Goal: Find specific page/section: Find specific page/section

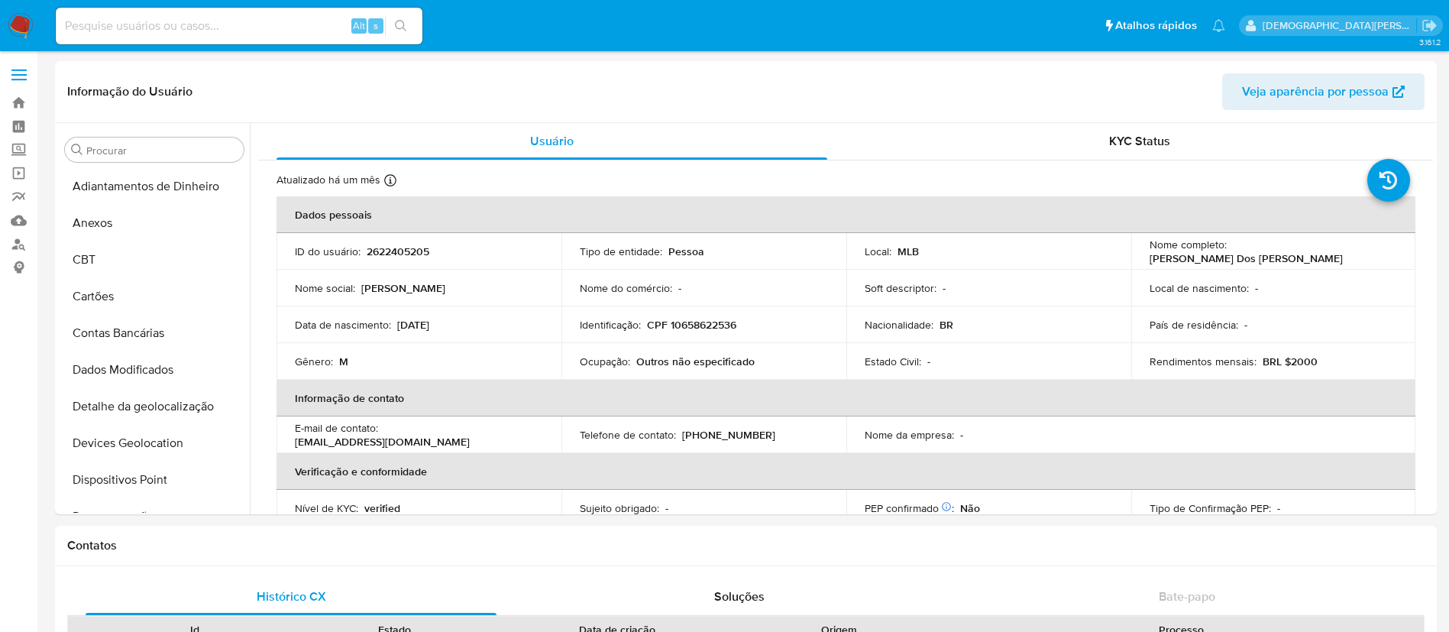
select select "10"
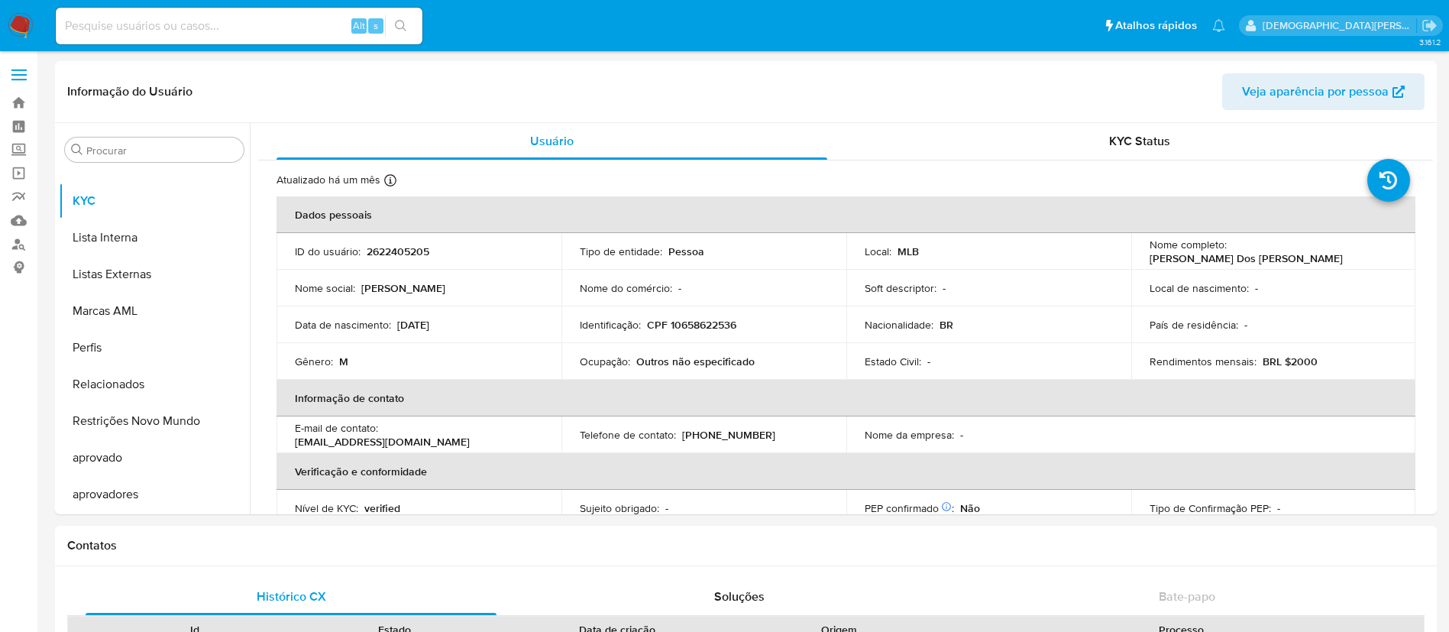
click at [313, 33] on input at bounding box center [239, 26] width 367 height 20
paste input "2329554664"
type input "2329554664"
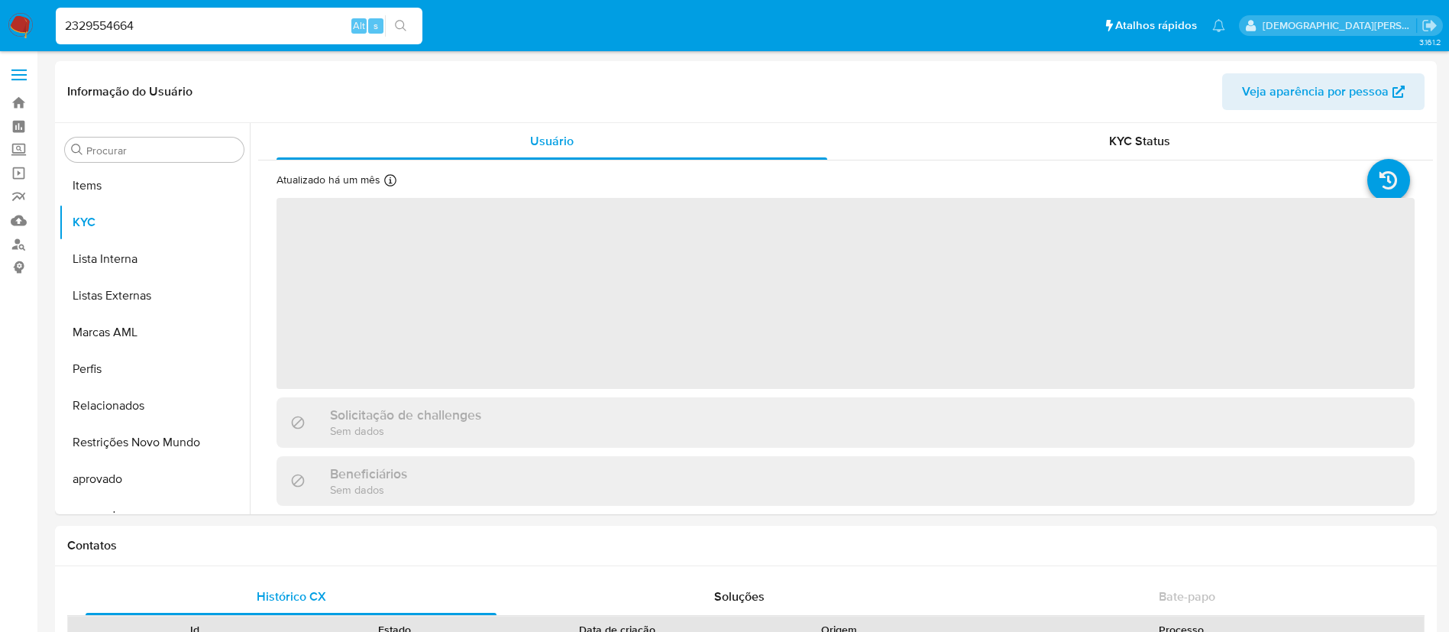
scroll to position [792, 0]
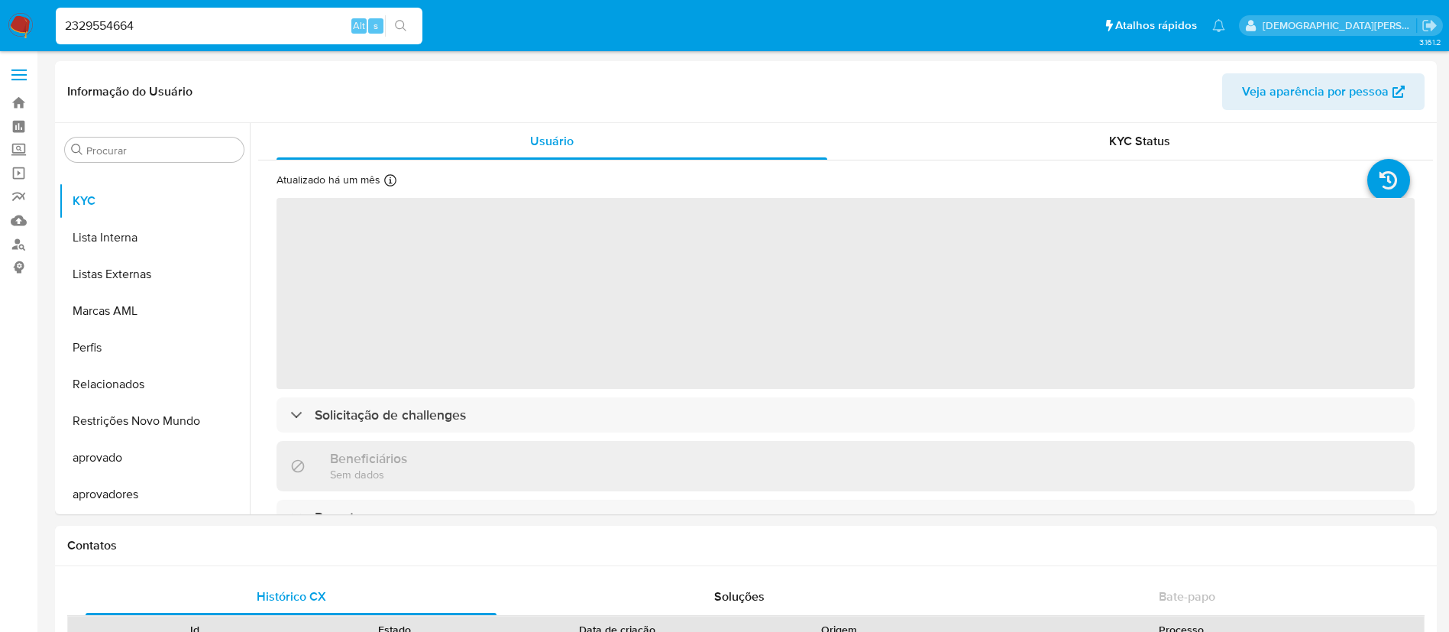
select select "10"
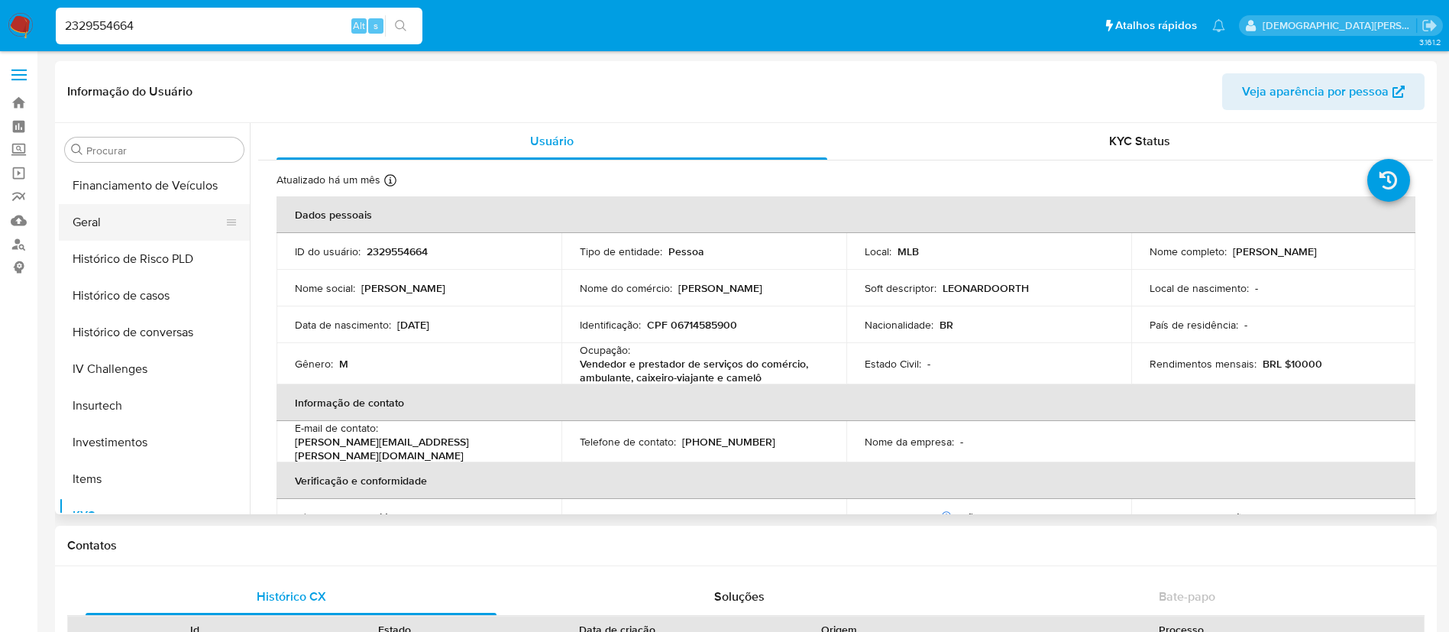
scroll to position [448, 0]
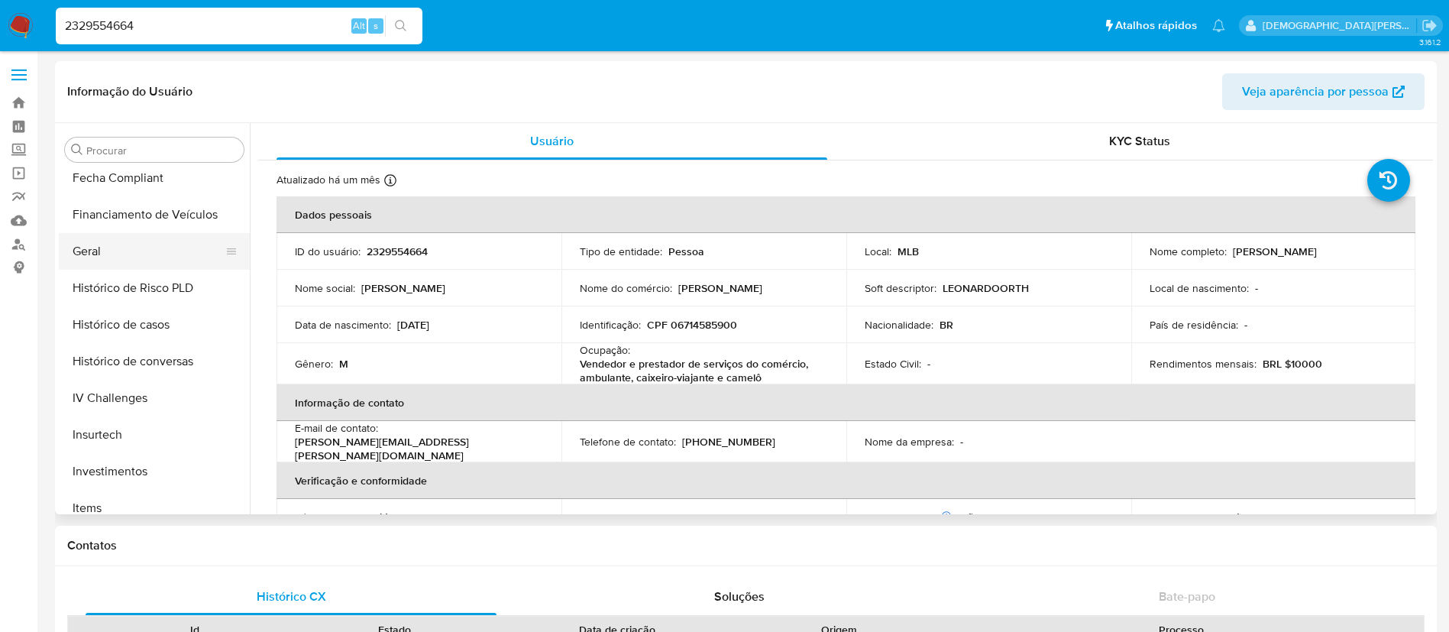
click at [161, 244] on button "Geral" at bounding box center [148, 251] width 179 height 37
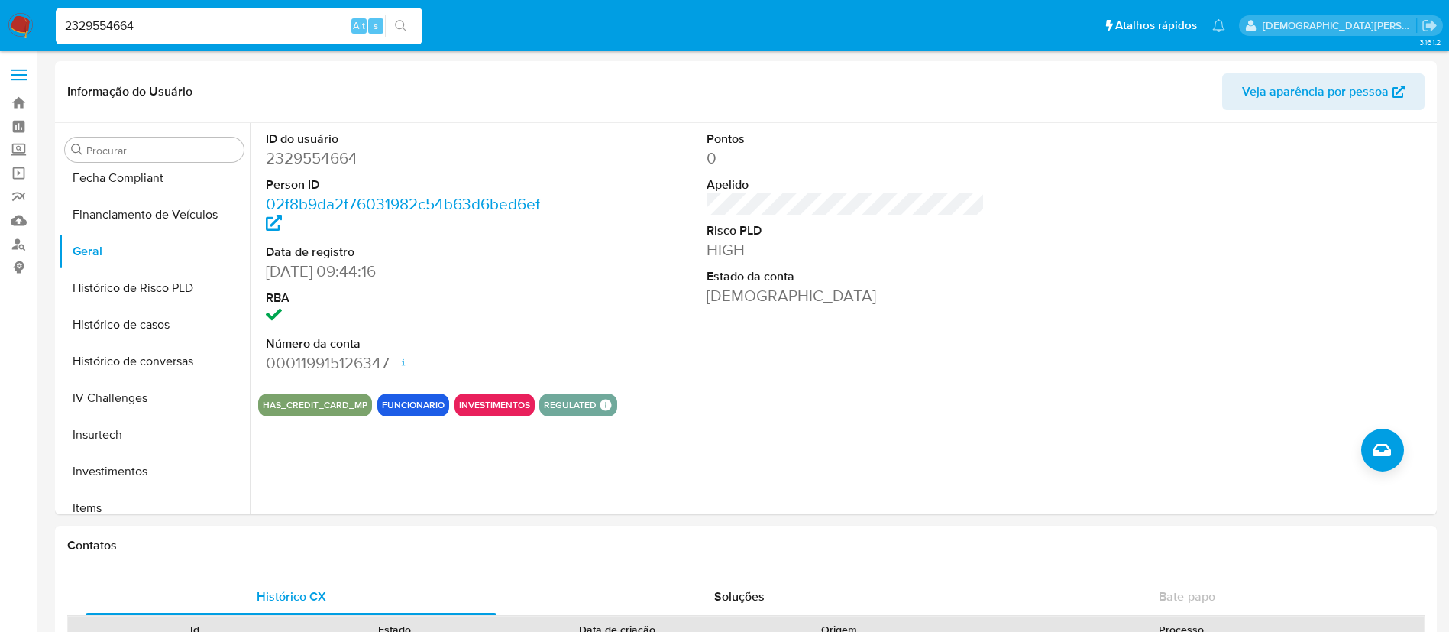
click at [203, 25] on input "2329554664" at bounding box center [239, 26] width 367 height 20
paste input "198433180"
type input "1984331804"
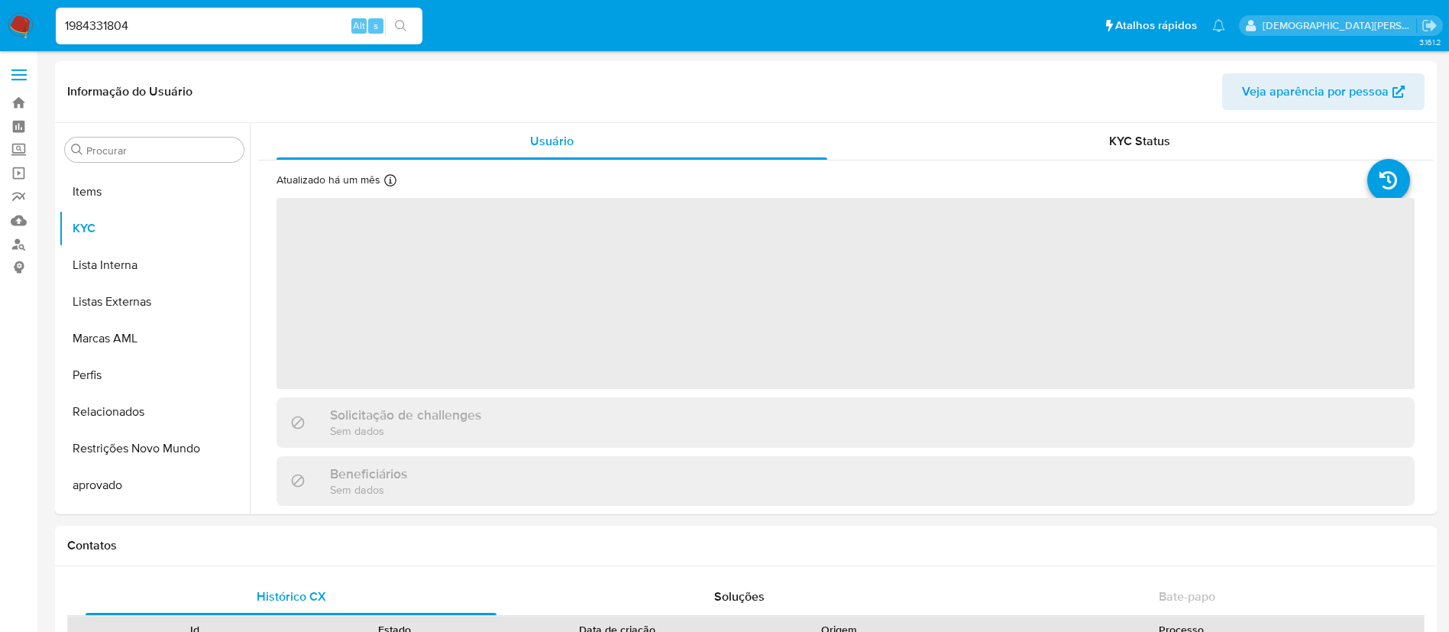
scroll to position [792, 0]
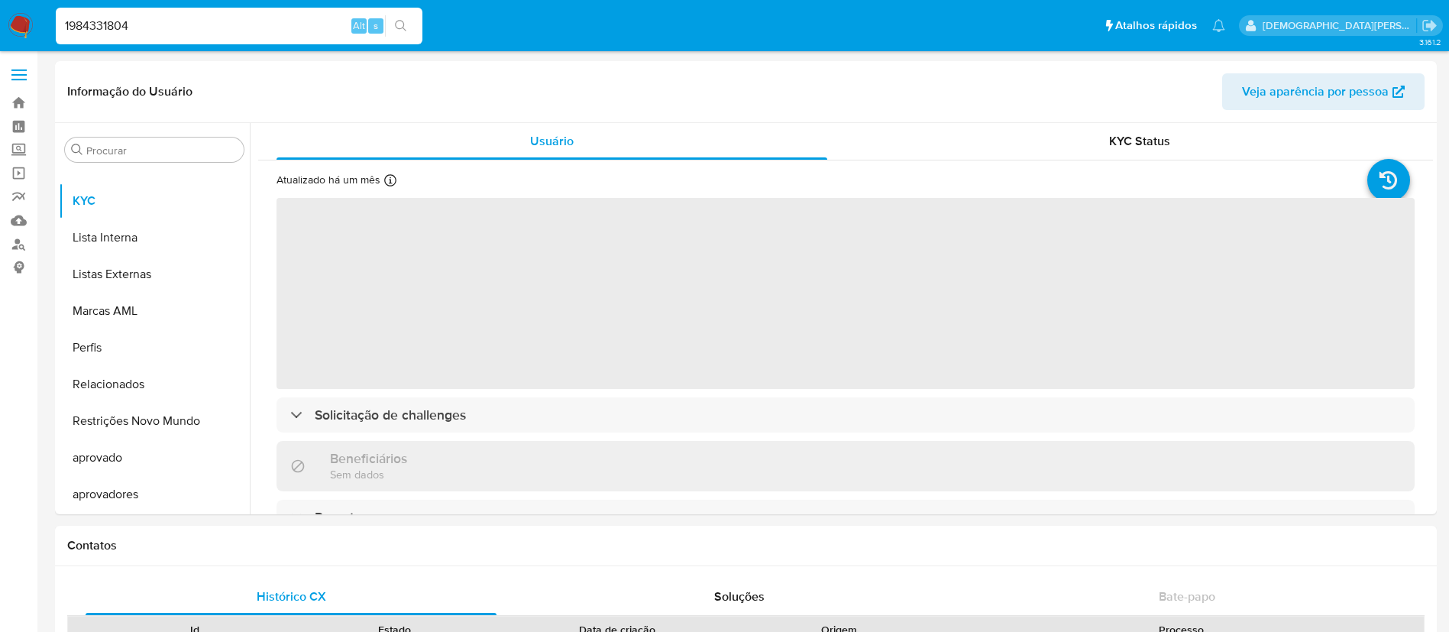
select select "10"
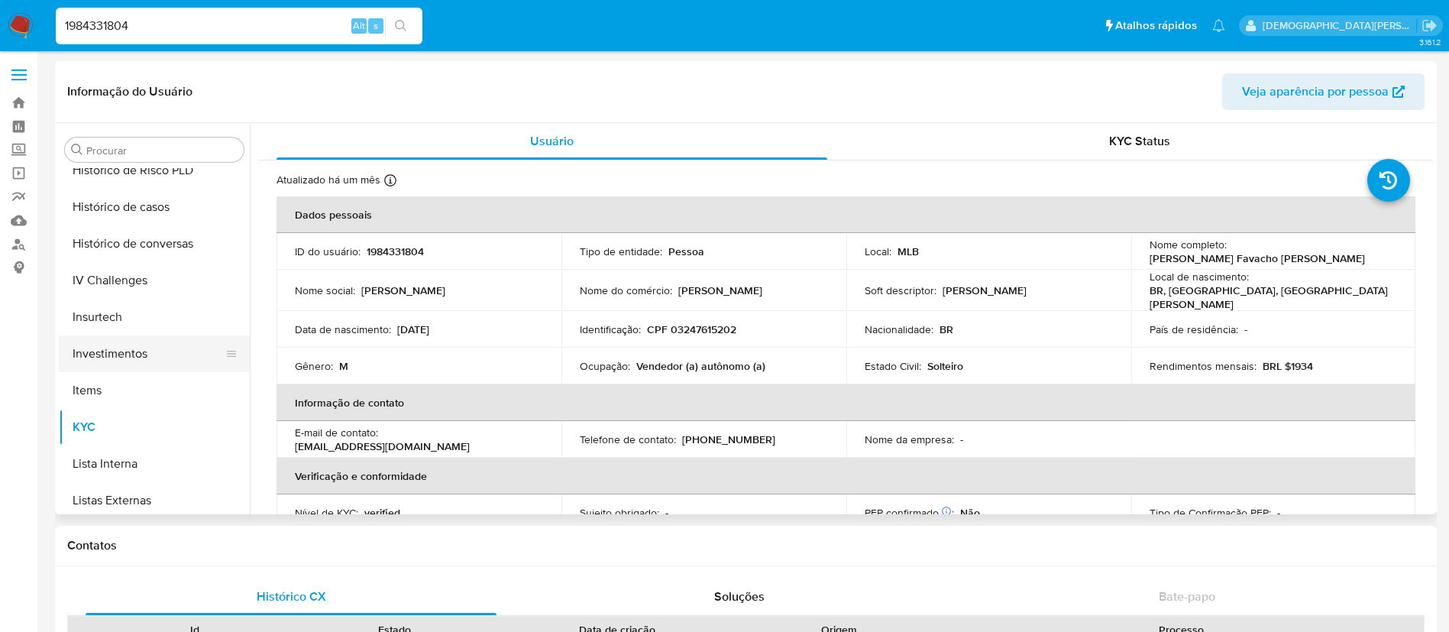
scroll to position [448, 0]
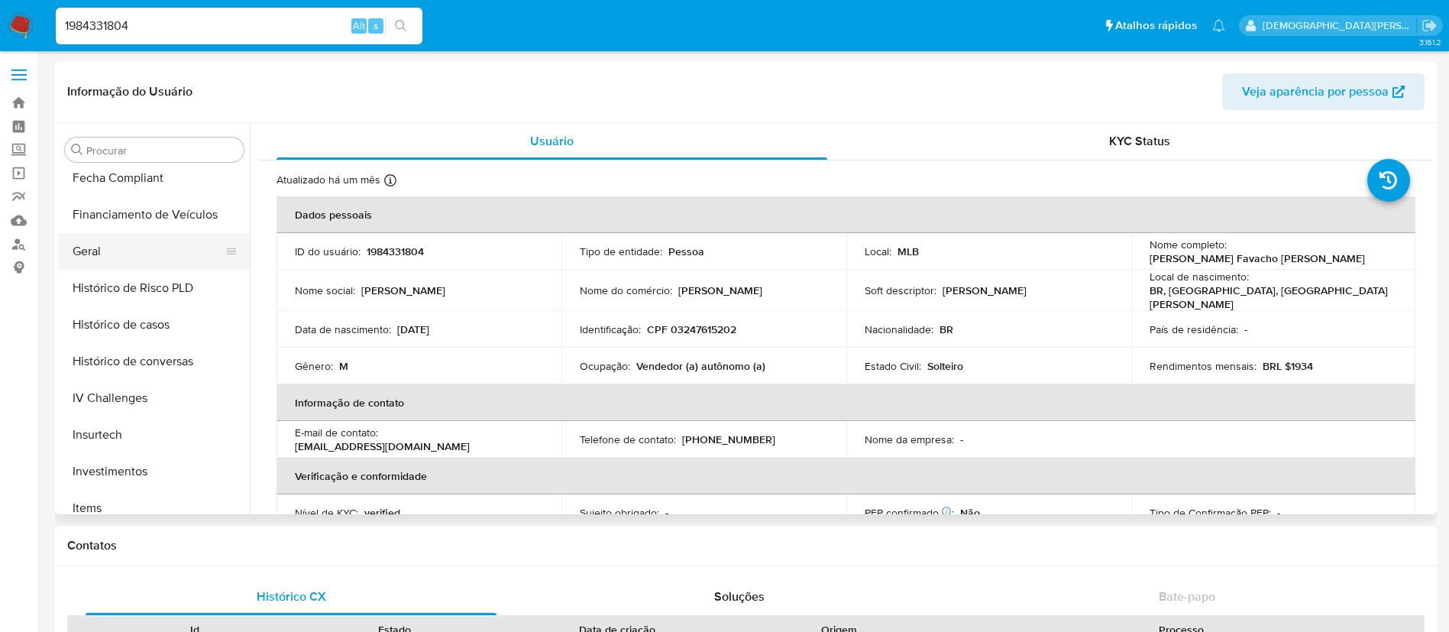
click at [138, 260] on button "Geral" at bounding box center [148, 251] width 179 height 37
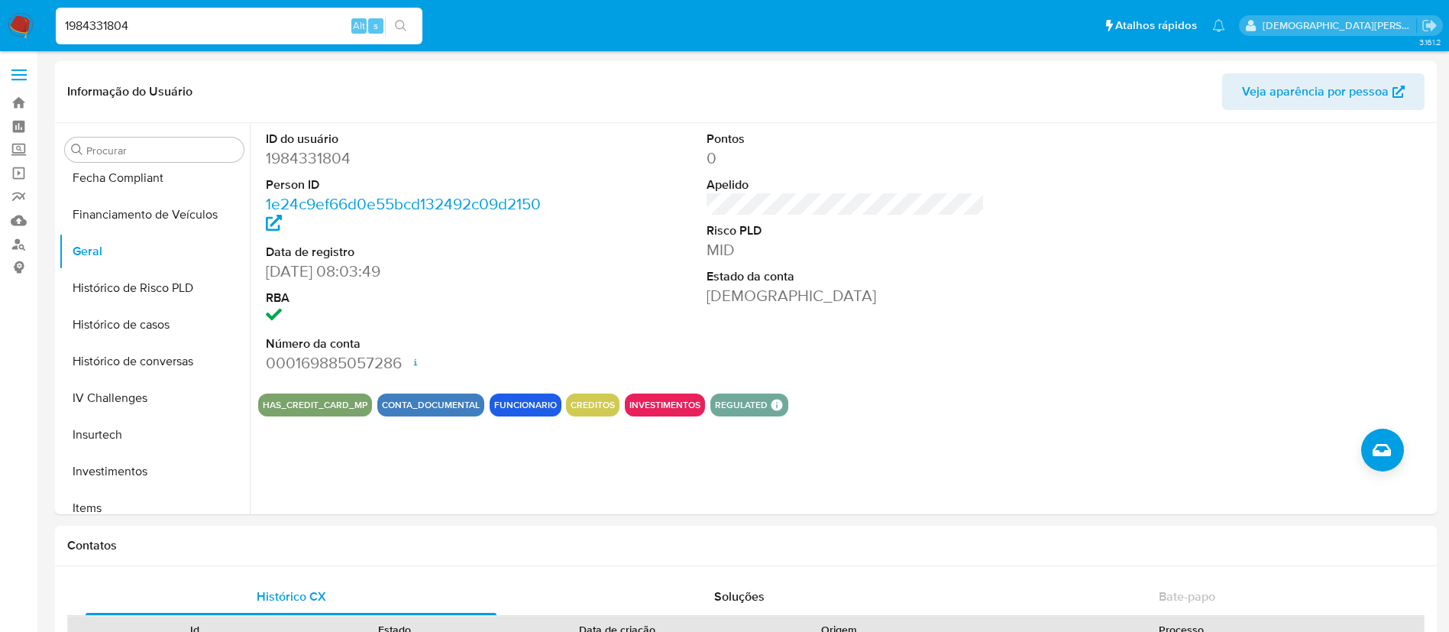
click at [238, 19] on input "1984331804" at bounding box center [239, 26] width 367 height 20
paste input "82794279"
type input "182794279"
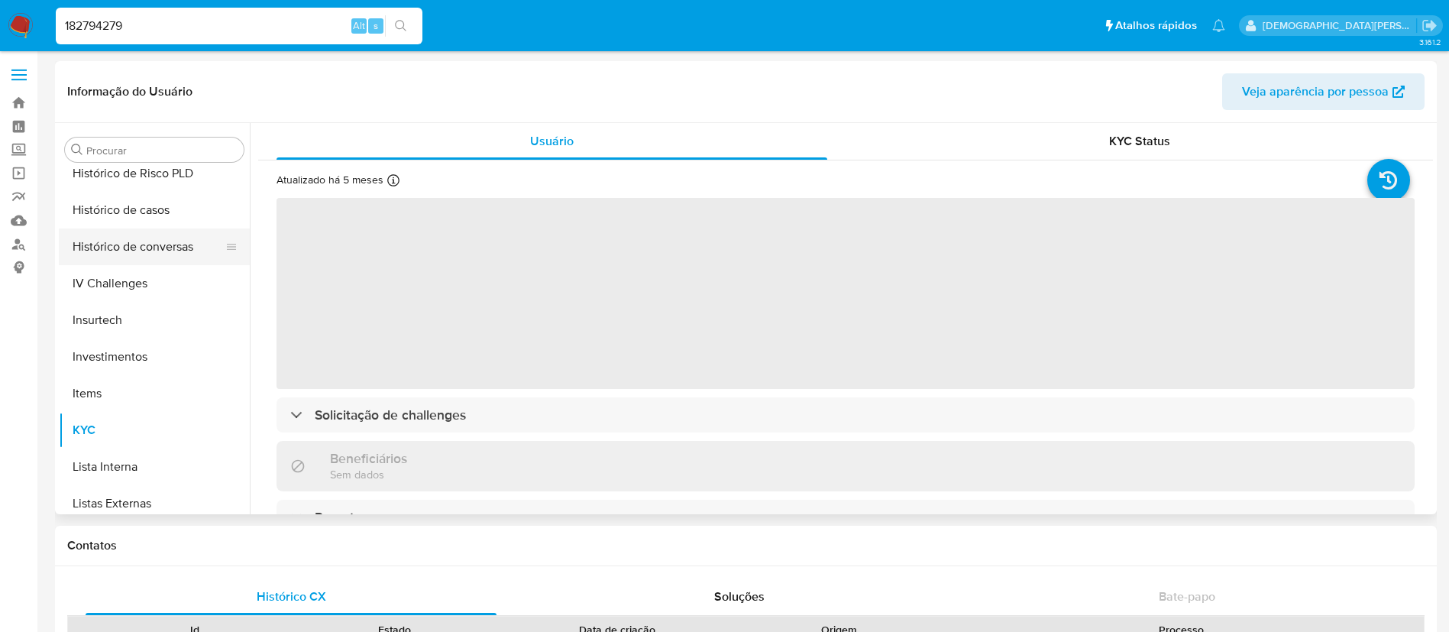
select select "10"
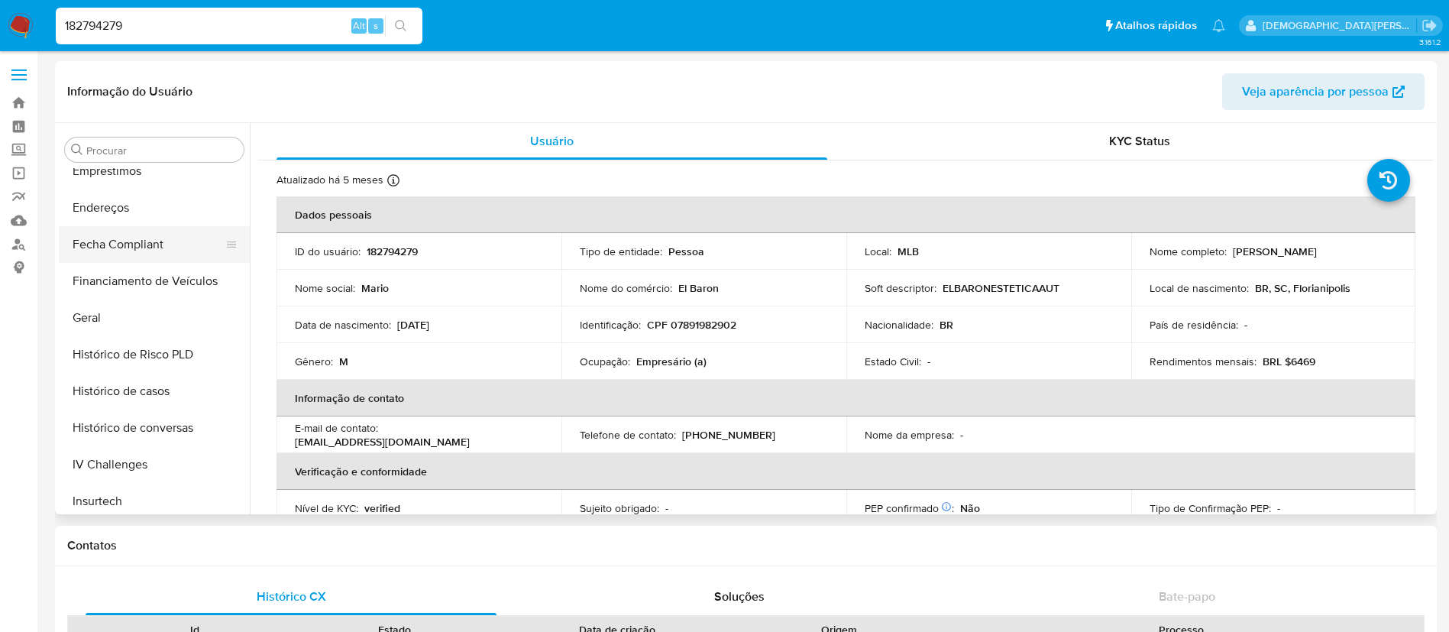
scroll to position [334, 0]
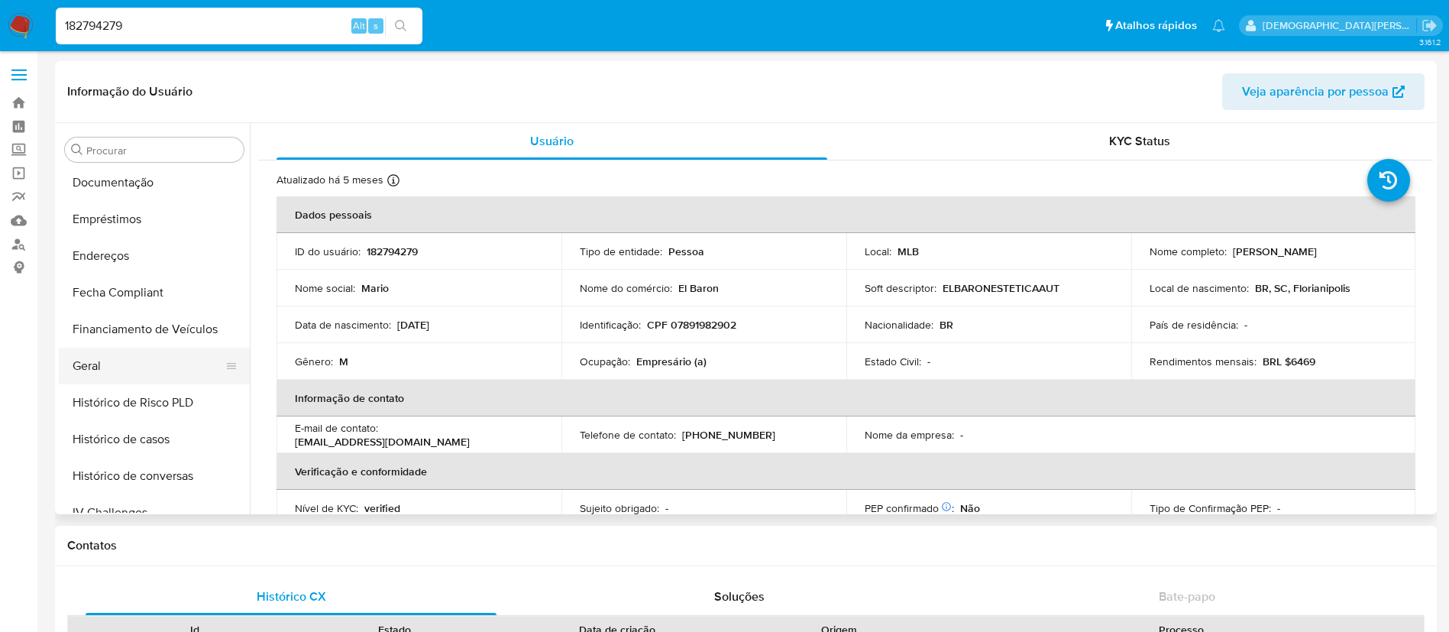
click at [153, 364] on button "Geral" at bounding box center [148, 366] width 179 height 37
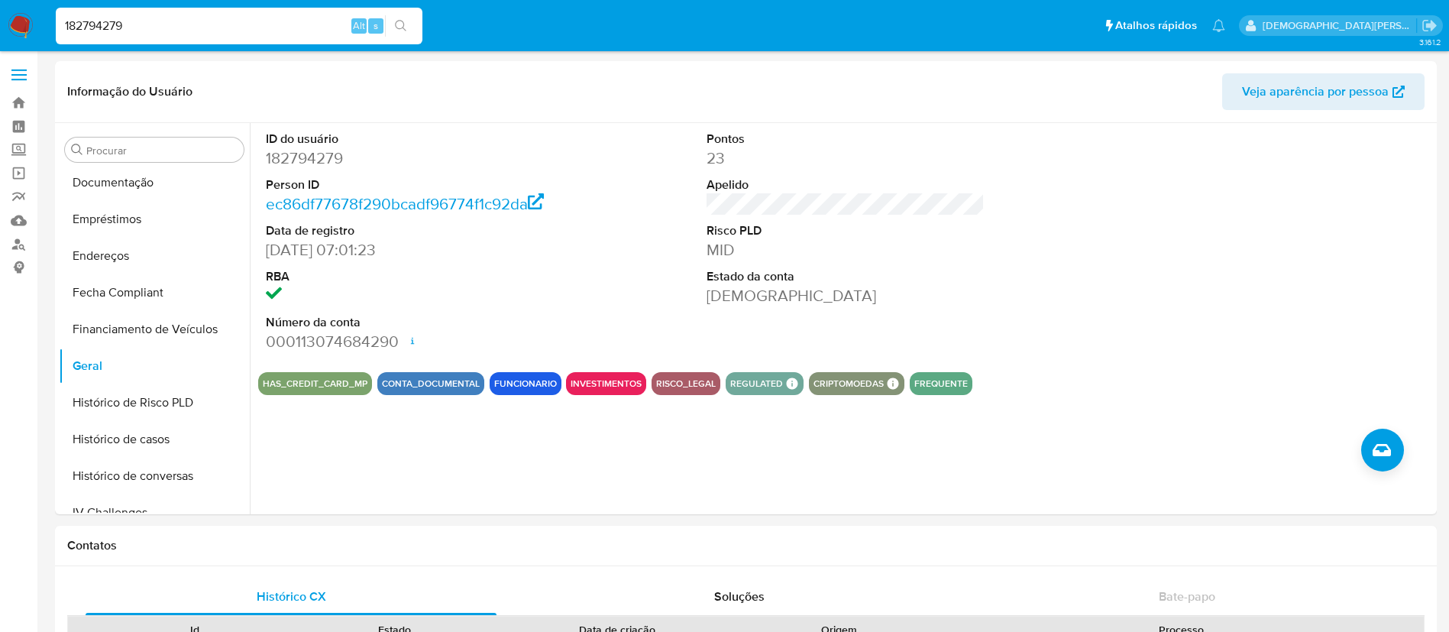
click at [178, 29] on input "182794279" at bounding box center [239, 26] width 367 height 20
paste input "202551638"
type input "202551638"
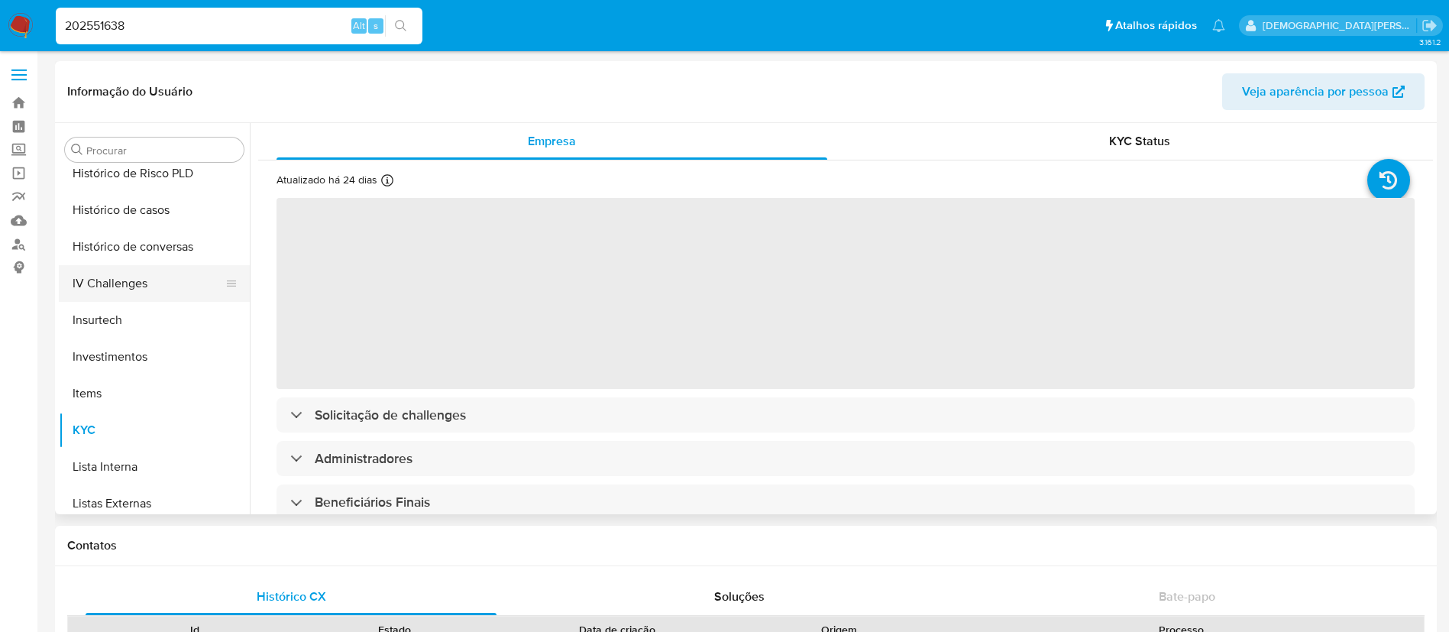
select select "10"
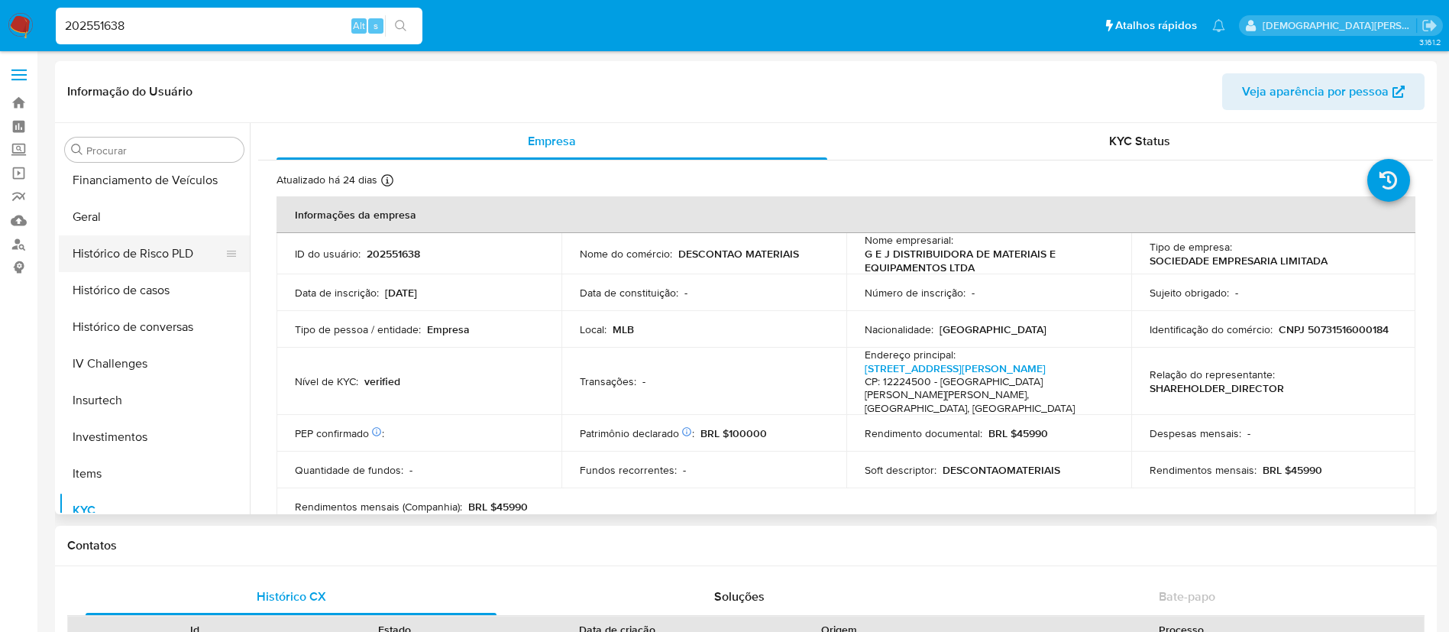
scroll to position [448, 0]
click at [168, 250] on button "Geral" at bounding box center [148, 251] width 179 height 37
